Goal: Entertainment & Leisure: Consume media (video, audio)

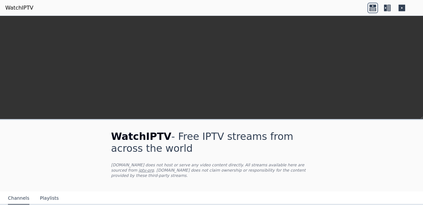
click at [317, 120] on div "WatchIPTV - Free IPTV streams from across the world [DOMAIN_NAME] does not host…" at bounding box center [212, 155] width 222 height 71
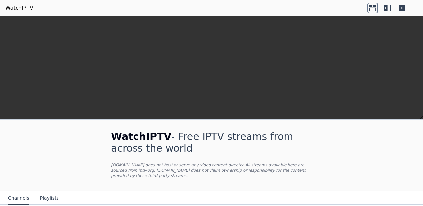
scroll to position [10, 0]
click at [45, 205] on button "Playlists" at bounding box center [49, 198] width 19 height 13
click at [372, 184] on div "WatchIPTV - Free IPTV streams from across the world [DOMAIN_NAME] does not host…" at bounding box center [211, 170] width 423 height 101
click at [374, 156] on div "WatchIPTV - Free IPTV streams from across the world [DOMAIN_NAME] does not host…" at bounding box center [211, 170] width 423 height 101
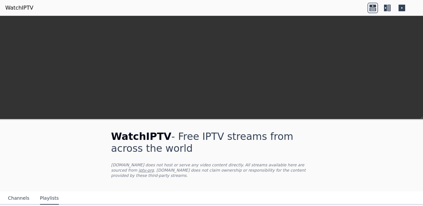
click at [16, 205] on button "Channels" at bounding box center [18, 198] width 21 height 13
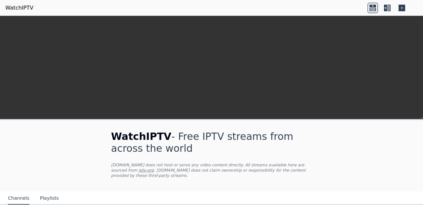
scroll to position [156, 0]
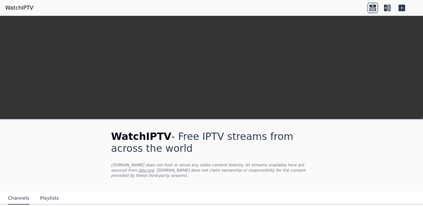
scroll to position [831, 0]
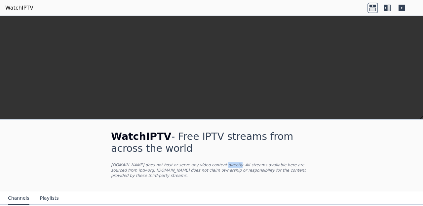
click at [216, 131] on h1 "WatchIPTV - Free IPTV streams from across the world" at bounding box center [211, 143] width 201 height 24
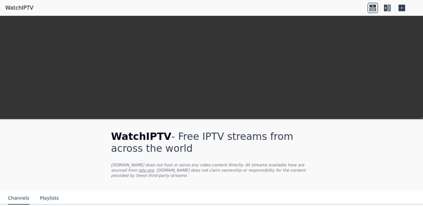
scroll to position [0, 0]
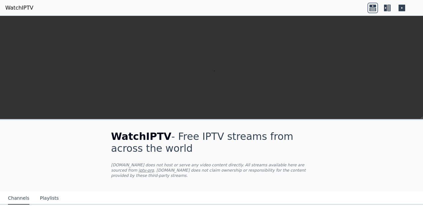
scroll to position [60, 0]
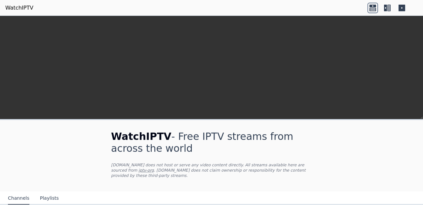
scroll to position [245, 0]
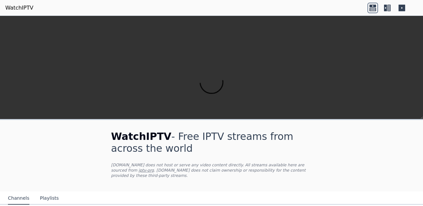
scroll to position [3, 0]
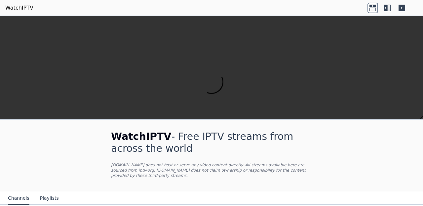
scroll to position [224, 0]
